Goal: Information Seeking & Learning: Learn about a topic

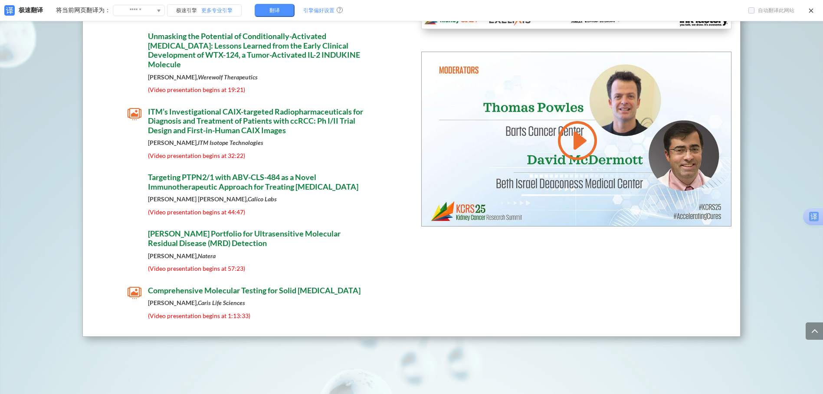
scroll to position [5319, 0]
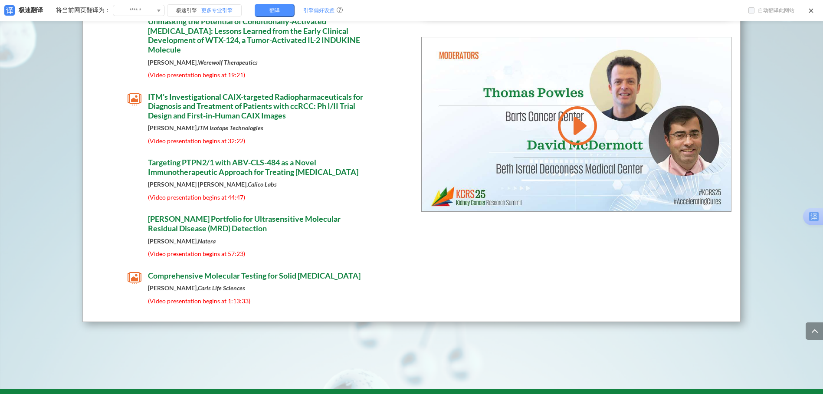
click at [220, 163] on span "Targeting PTPN2/1 with ABV-CLS-484 as a Novel Immunotherapeutic Approach for Tr…" at bounding box center [253, 166] width 210 height 19
click at [180, 167] on span "Targeting PTPN2/1 with ABV-CLS-484 as a Novel Immunotherapeutic Approach for Tr…" at bounding box center [253, 166] width 210 height 19
click at [161, 165] on span "Targeting PTPN2/1 with ABV-CLS-484 as a Novel Immunotherapeutic Approach for Tr…" at bounding box center [253, 166] width 210 height 19
click at [165, 186] on strong "[PERSON_NAME] [PERSON_NAME], Calico Labs" at bounding box center [212, 183] width 129 height 7
click at [169, 199] on span "(Video presentation begins at 44:47)" at bounding box center [196, 197] width 97 height 7
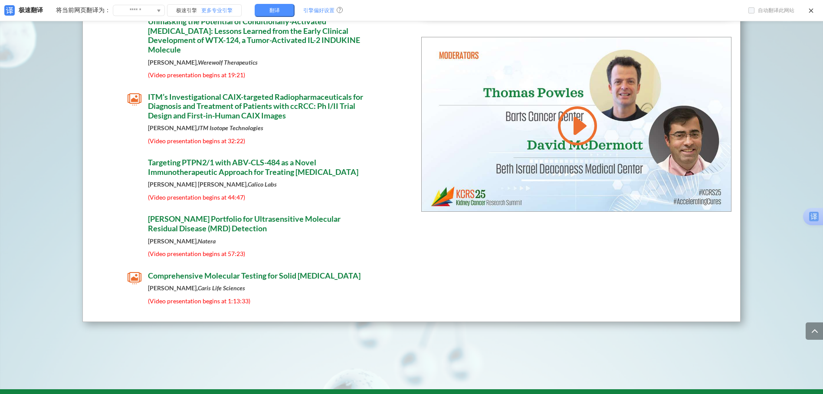
click at [167, 177] on span "Targeting PTPN2/1 with ABV-CLS-484 as a Novel Immunotherapeutic Approach for Tr…" at bounding box center [253, 166] width 210 height 19
click at [167, 229] on span "[PERSON_NAME] Portfolio for Ultrasensitive Molecular Residual Disease (MRD) Det…" at bounding box center [244, 223] width 193 height 19
drag, startPoint x: 182, startPoint y: 98, endPoint x: 161, endPoint y: 102, distance: 21.5
click at [161, 104] on span "ITM’s Investigational CAIX-targeted Radiopharmaceuticals for Diagnosis and Trea…" at bounding box center [255, 106] width 215 height 28
click at [190, 167] on span "Targeting PTPN2/1 with ABV-CLS-484 as a Novel Immunotherapeutic Approach for Tr…" at bounding box center [253, 166] width 210 height 19
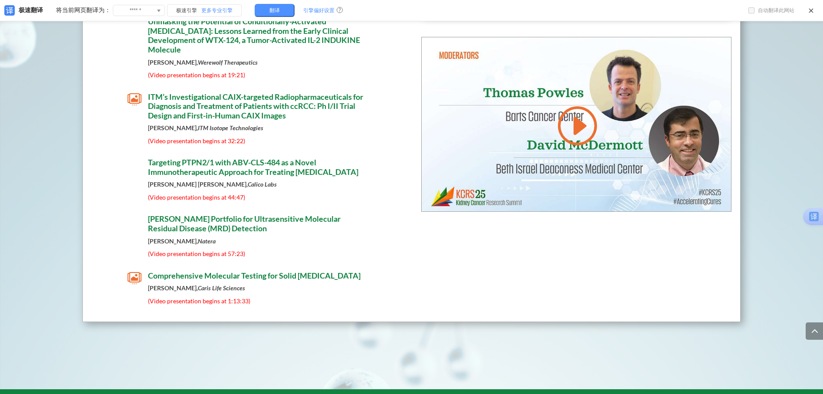
click at [251, 168] on span "Targeting PTPN2/1 with ABV-CLS-484 as a Novel Immunotherapeutic Approach for Tr…" at bounding box center [253, 166] width 210 height 19
click at [547, 265] on div "Session 8 Biotech Showcase Moderated by [PERSON_NAME], [GEOGRAPHIC_DATA][MEDICA…" at bounding box center [411, 57] width 659 height 528
